Goal: Information Seeking & Learning: Learn about a topic

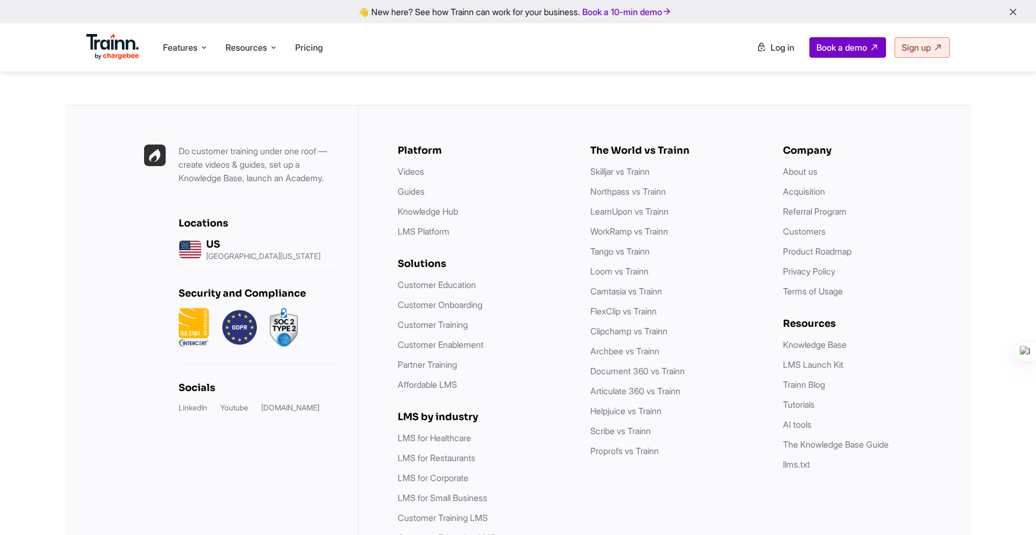
scroll to position [3053, 0]
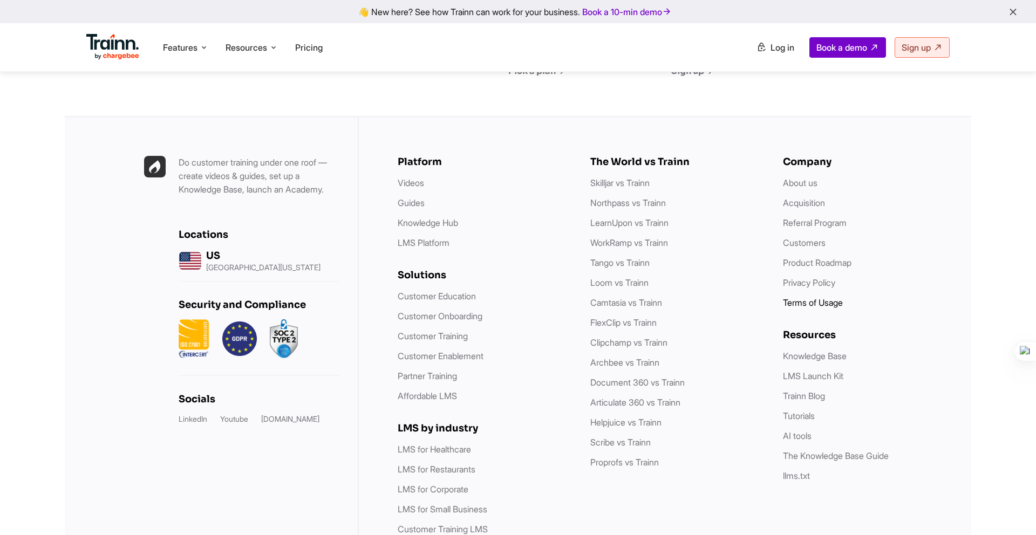
click at [803, 297] on link "Terms of Usage" at bounding box center [813, 302] width 60 height 11
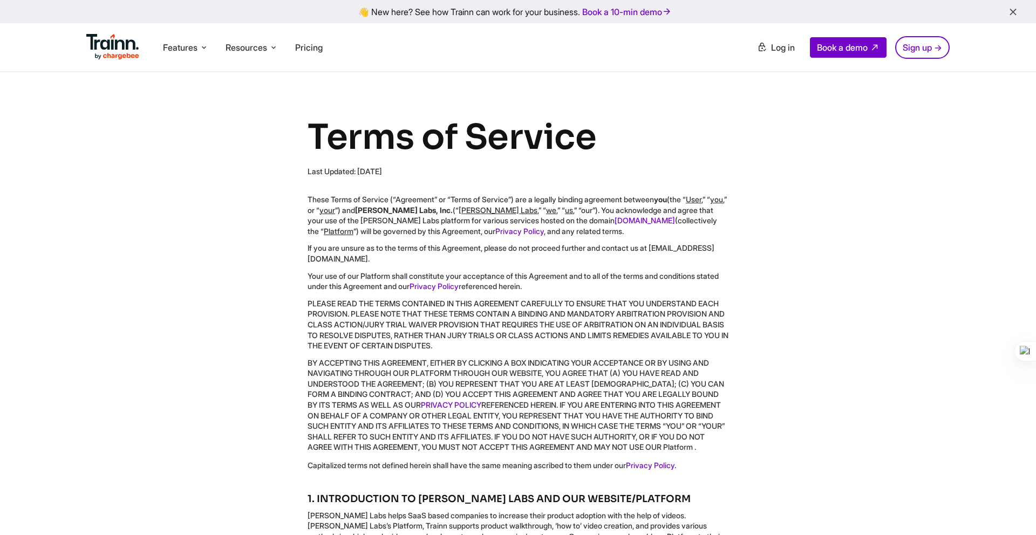
click at [285, 261] on div "Terms of Service Last Updated: [DATE] These Terms of Service (“Agreement” or “T…" at bounding box center [517, 292] width 559 height 355
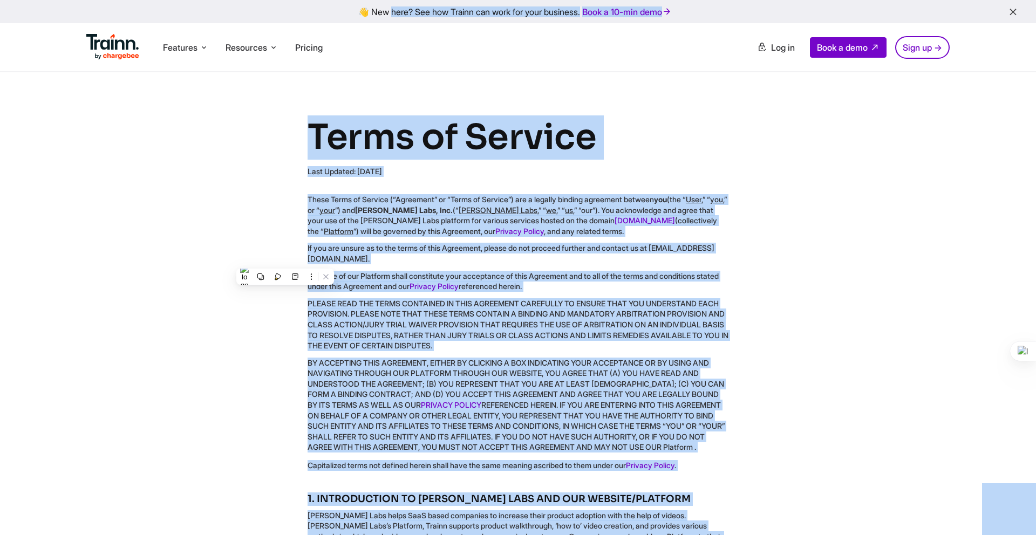
copy body "👋 New here? See how Trainn can work for your business. Book a 10-min demo Featu…"
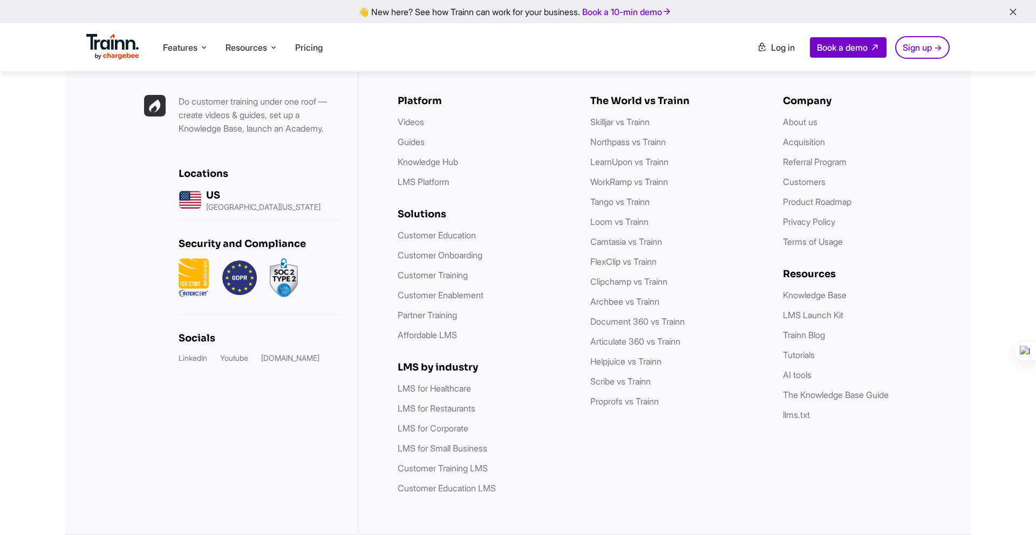
scroll to position [5638, 0]
click at [795, 227] on link "Privacy Policy" at bounding box center [809, 221] width 52 height 11
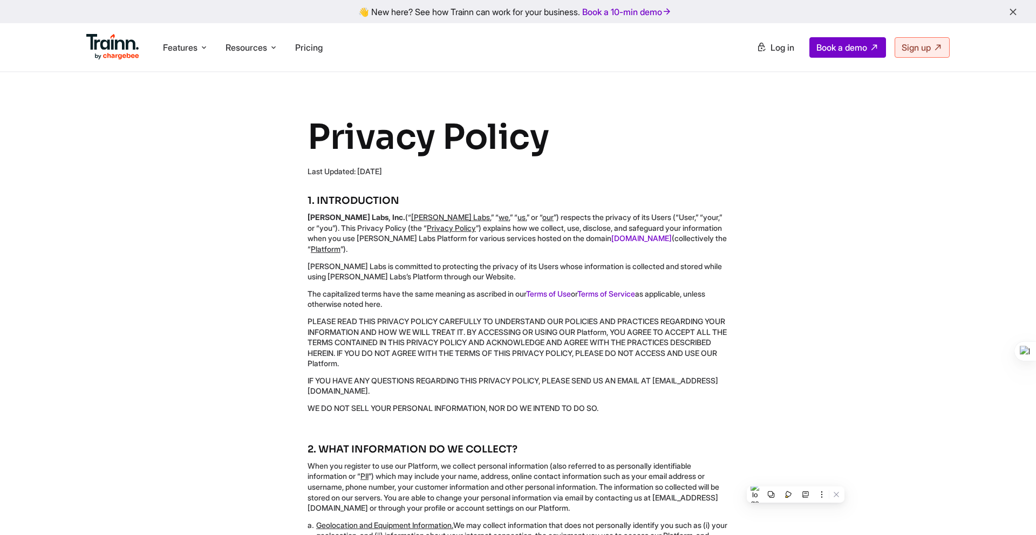
click at [112, 45] on img at bounding box center [112, 47] width 53 height 26
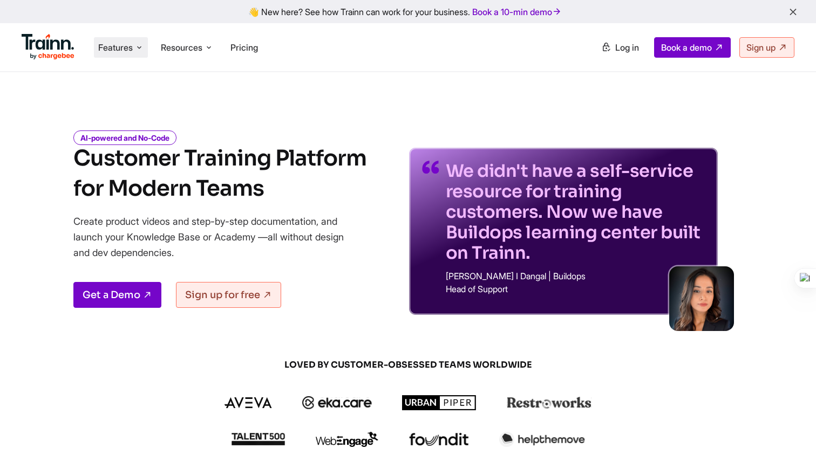
click at [113, 45] on span "Features" at bounding box center [115, 48] width 35 height 12
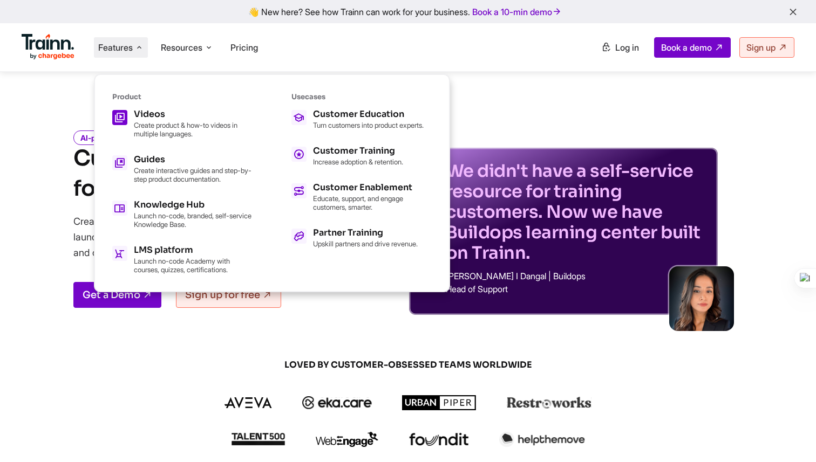
click at [144, 117] on div "Videos" at bounding box center [193, 114] width 119 height 9
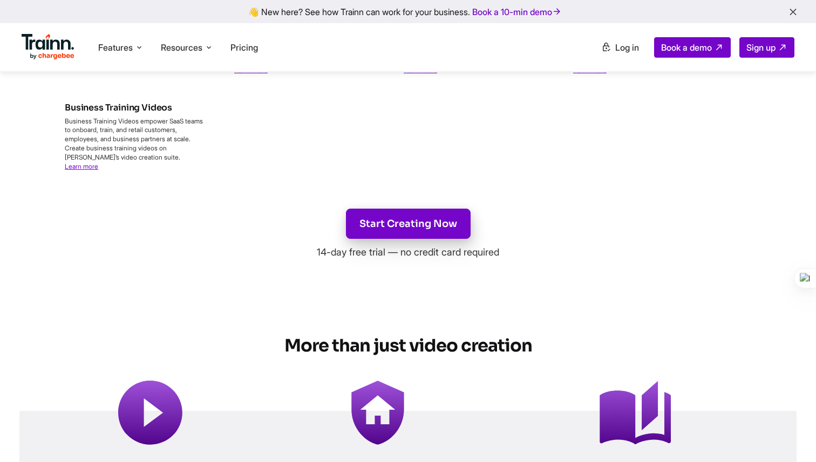
scroll to position [4175, 0]
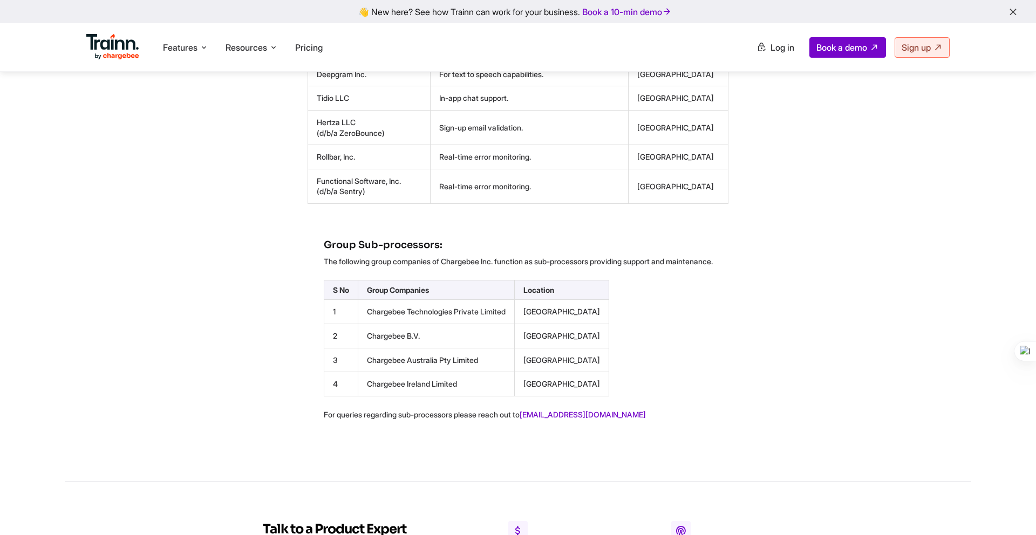
scroll to position [131, 0]
